Goal: Use online tool/utility: Utilize a website feature to perform a specific function

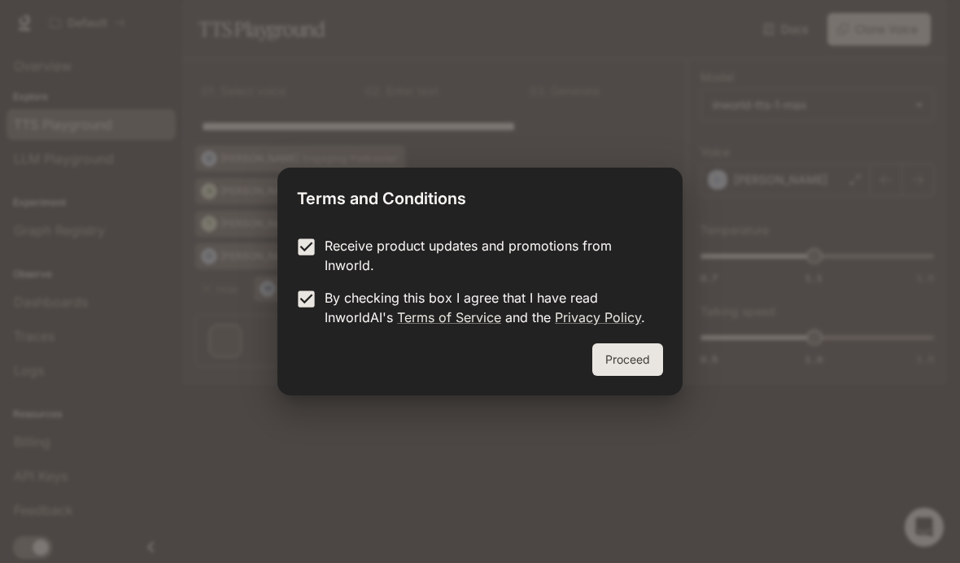
click at [617, 360] on button "Proceed" at bounding box center [627, 359] width 71 height 33
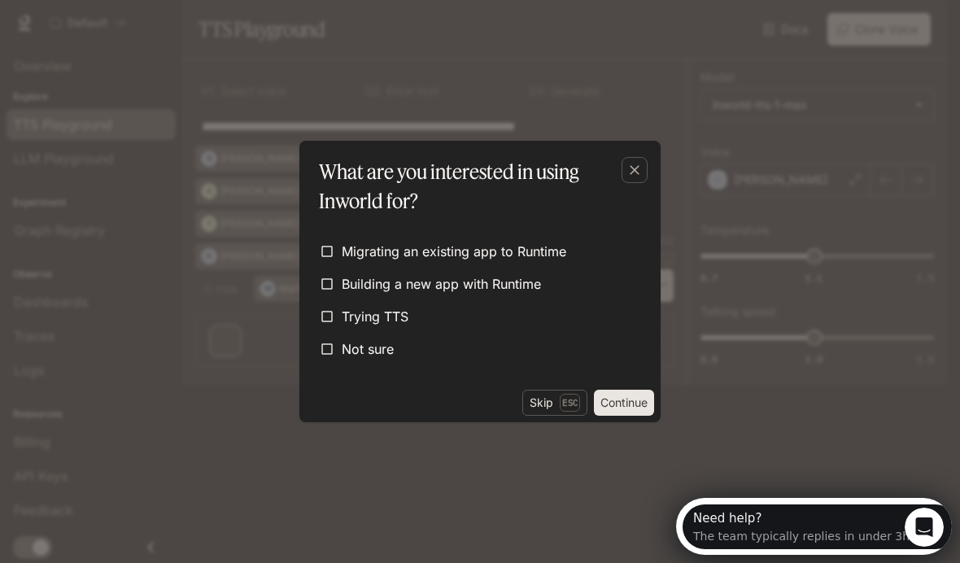
click at [353, 359] on label "Not sure" at bounding box center [479, 348] width 335 height 29
click at [616, 395] on button "Continue" at bounding box center [624, 403] width 60 height 26
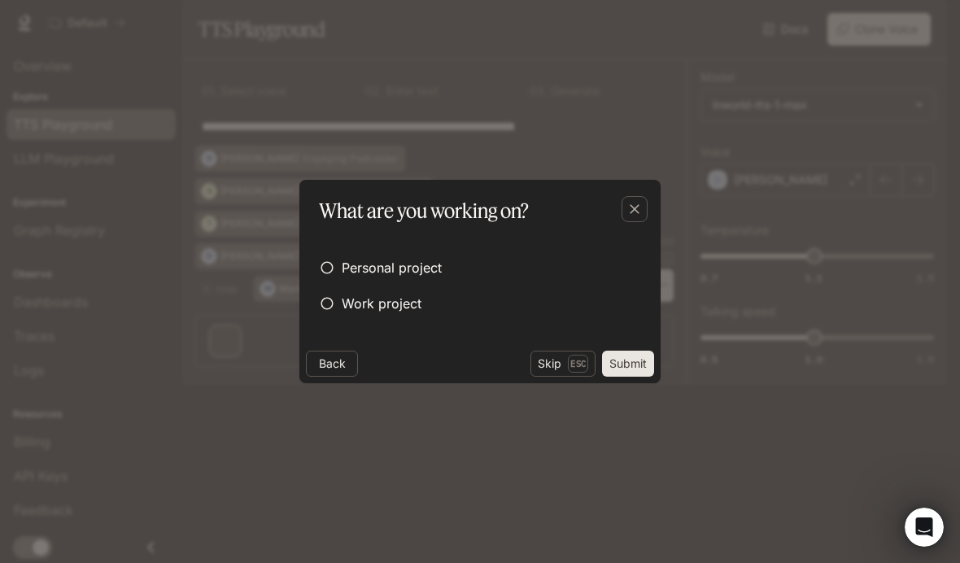
click at [418, 264] on span "Personal project" at bounding box center [392, 268] width 100 height 20
click at [639, 368] on button "Submit" at bounding box center [628, 364] width 52 height 26
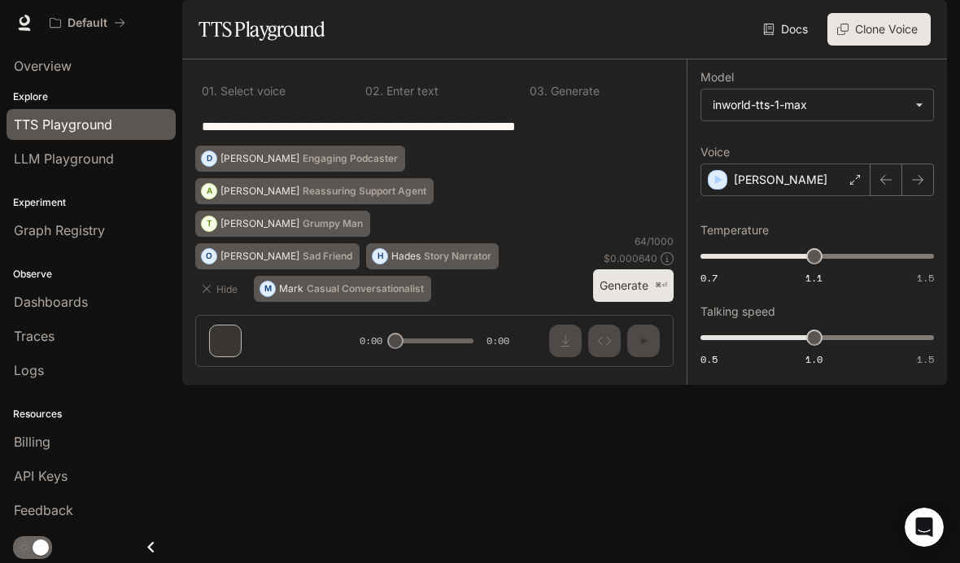
click at [207, 295] on icon "button" at bounding box center [206, 288] width 13 height 13
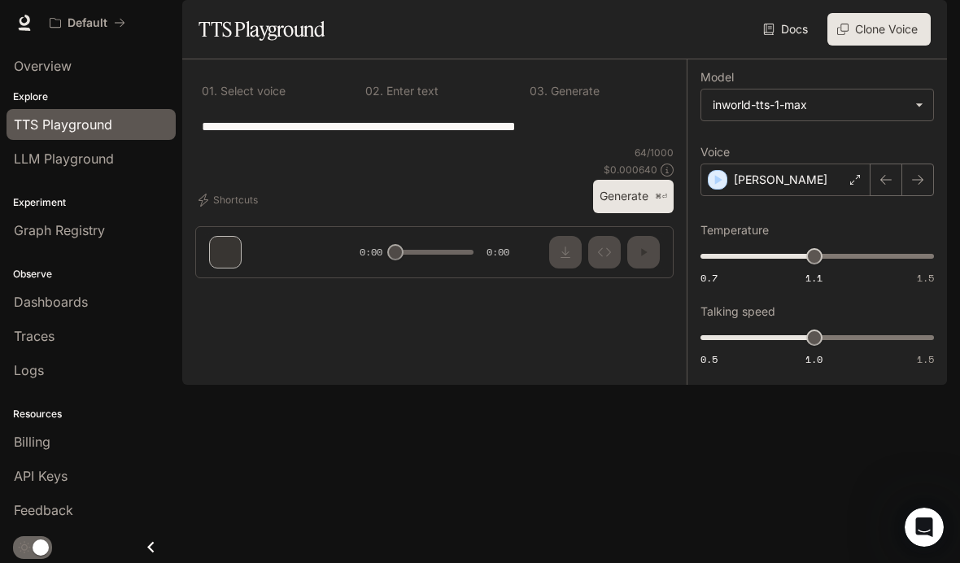
click at [242, 213] on div "Shortcuts 64 / 1000 $ 0.000640 Generate ⌘⏎" at bounding box center [434, 180] width 478 height 68
click at [244, 213] on button "Shortcuts" at bounding box center [229, 200] width 69 height 26
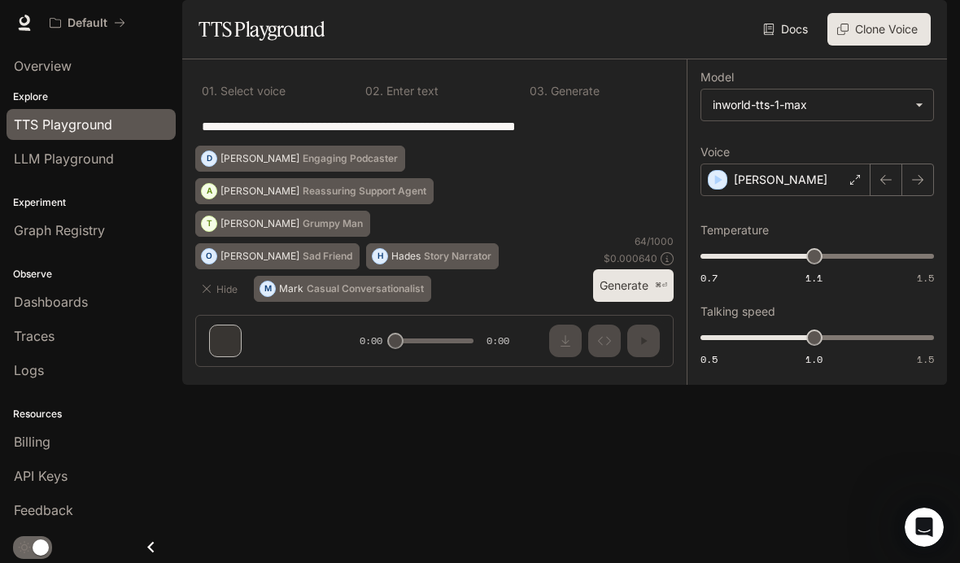
click at [363, 229] on p "Grumpy Man" at bounding box center [333, 224] width 60 height 10
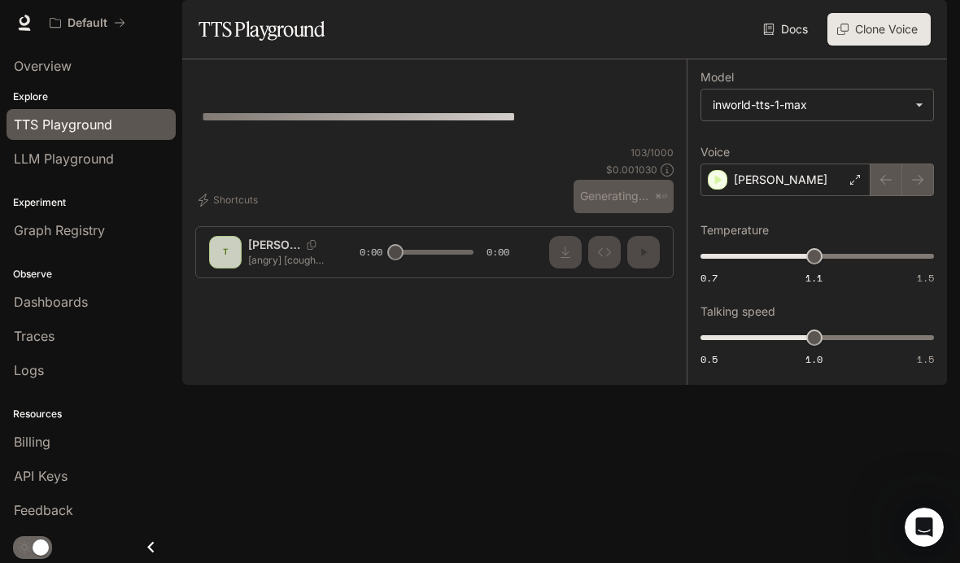
click at [263, 253] on p "[PERSON_NAME]" at bounding box center [274, 245] width 52 height 16
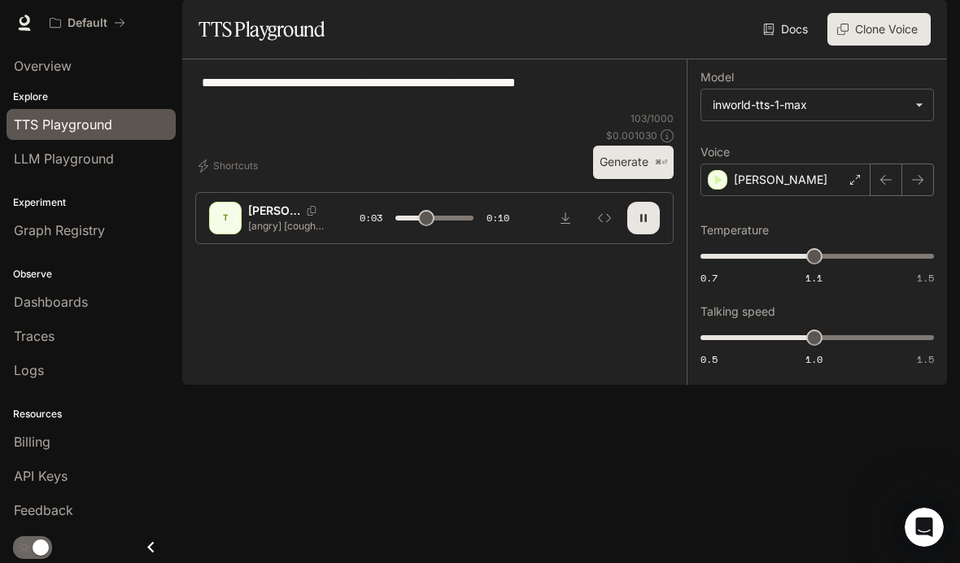
click at [307, 216] on icon "Copy Voice ID" at bounding box center [311, 211] width 16 height 10
click at [262, 219] on p "[PERSON_NAME]" at bounding box center [274, 211] width 52 height 16
click at [231, 231] on div "T" at bounding box center [225, 218] width 26 height 26
click at [303, 216] on icon "Copy Voice ID" at bounding box center [311, 211] width 16 height 10
click at [641, 179] on button "Generate ⌘⏎" at bounding box center [633, 162] width 81 height 33
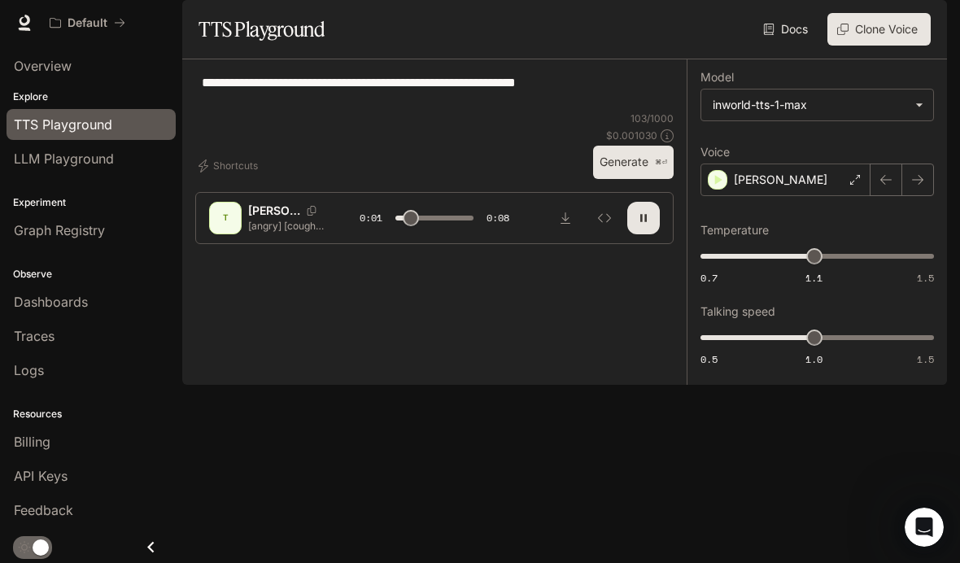
click at [795, 196] on div "[PERSON_NAME]" at bounding box center [785, 180] width 170 height 33
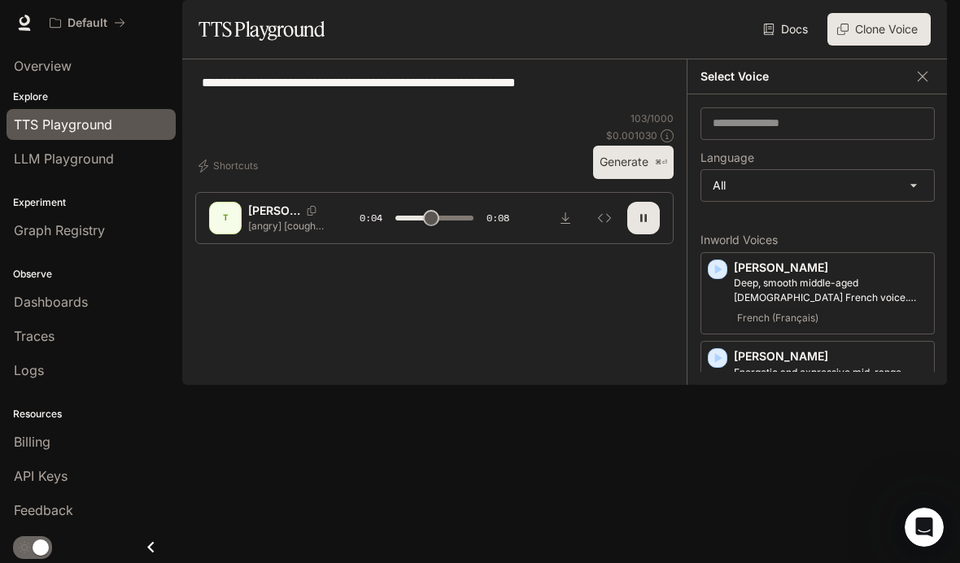
click at [642, 221] on icon "button" at bounding box center [643, 217] width 7 height 7
click at [847, 226] on body "**********" at bounding box center [480, 281] width 960 height 563
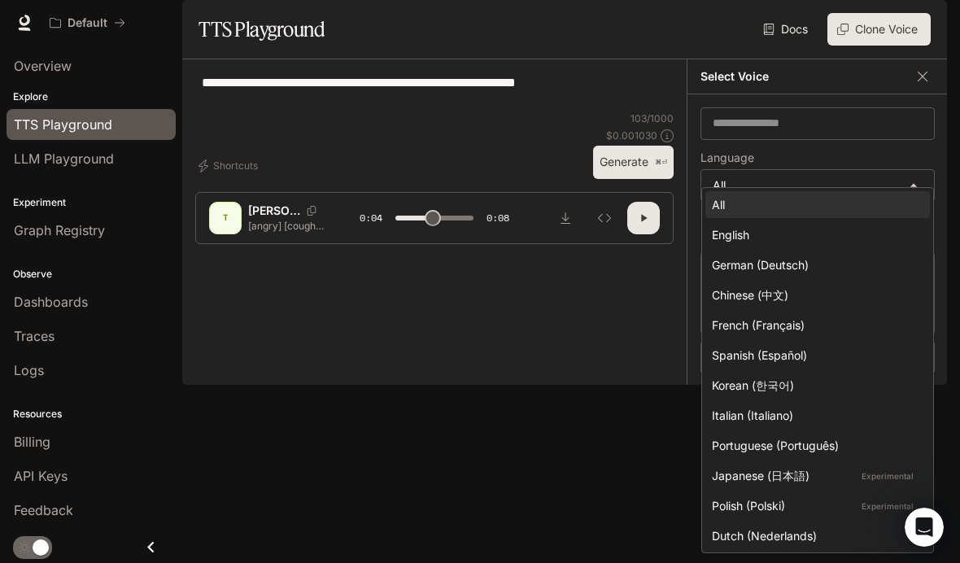
click at [840, 193] on li "All" at bounding box center [817, 204] width 225 height 27
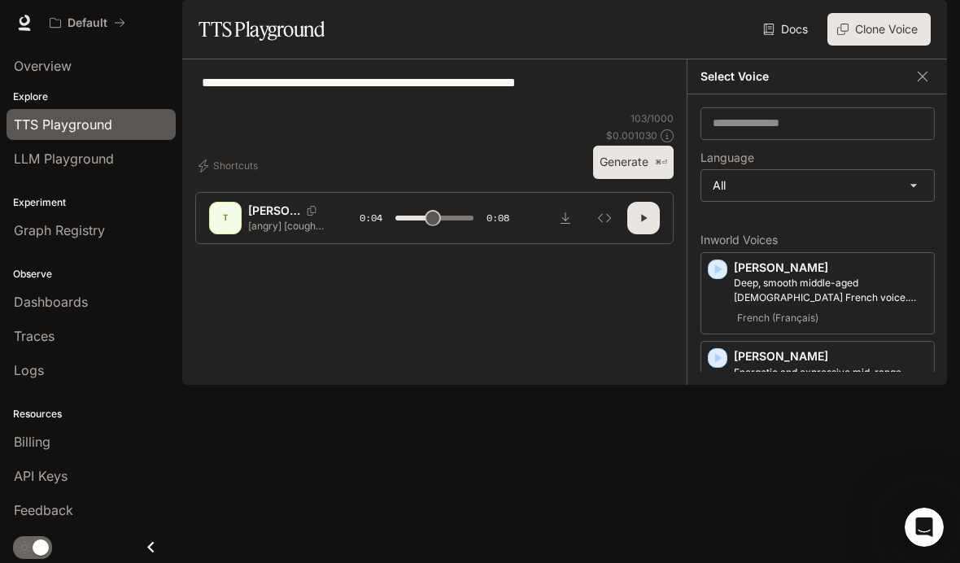
click at [833, 216] on body "**********" at bounding box center [480, 281] width 960 height 563
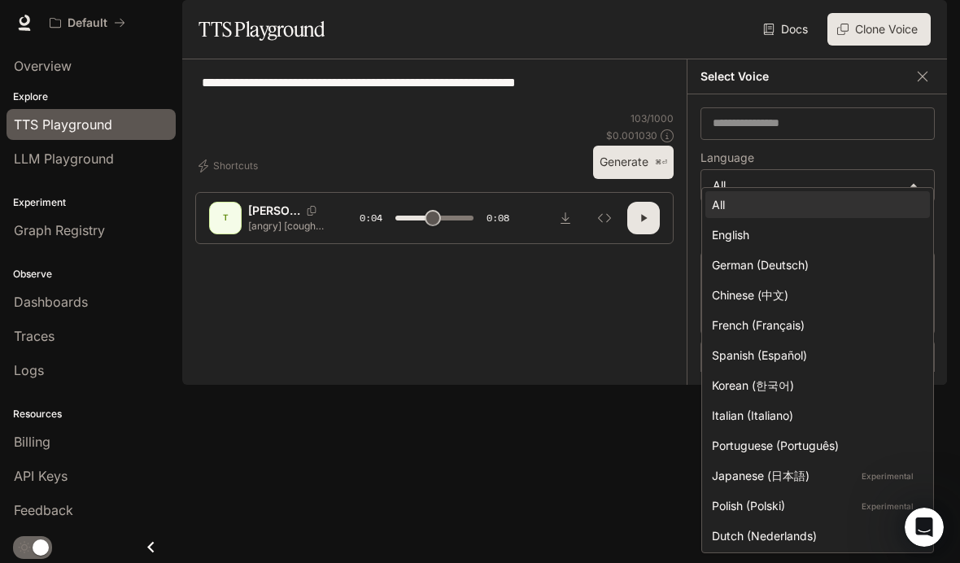
click at [828, 231] on div "English" at bounding box center [814, 234] width 205 height 17
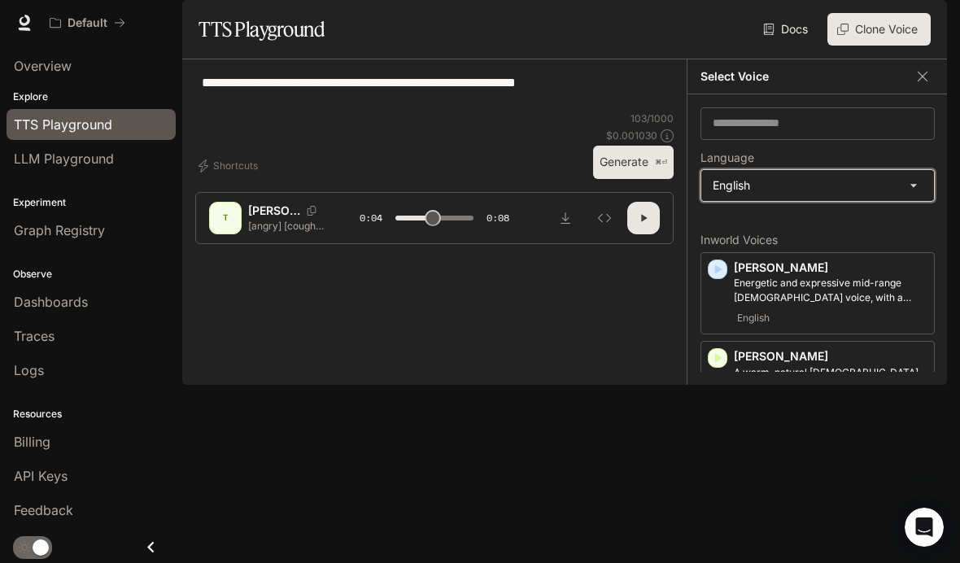
type input "***"
type input "*****"
click at [648, 225] on icon "button" at bounding box center [643, 218] width 13 height 13
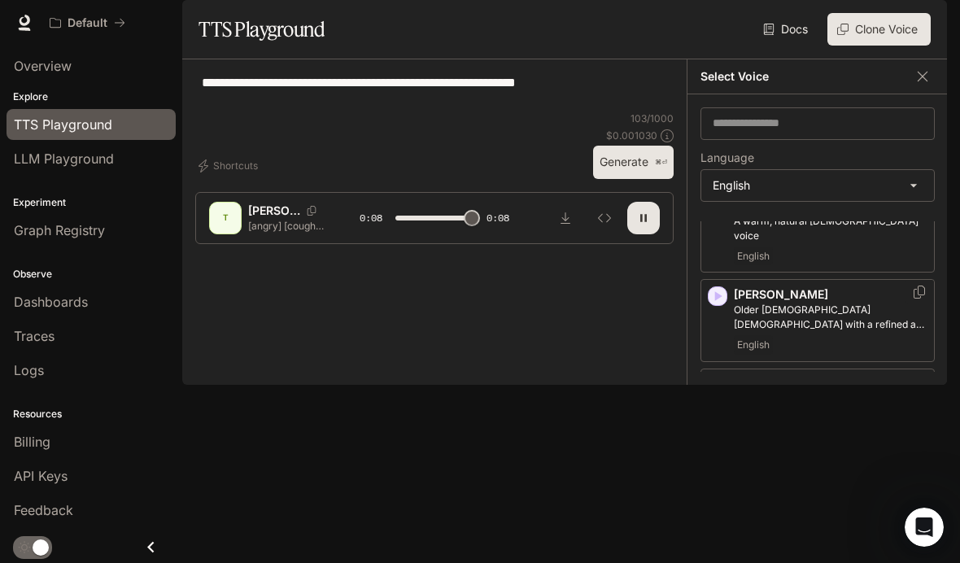
scroll to position [146, 0]
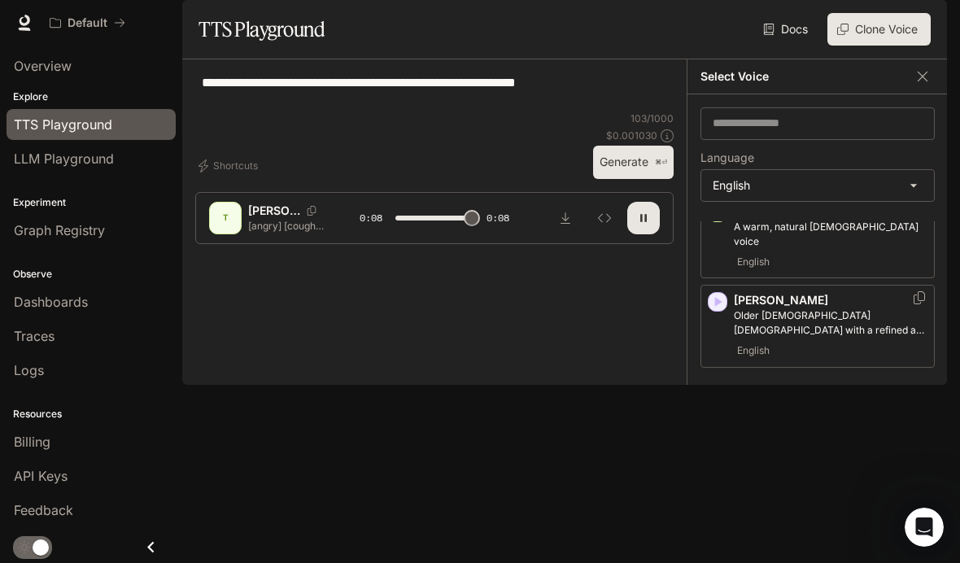
type input "*"
click at [880, 360] on div "English" at bounding box center [831, 351] width 194 height 20
